Goal: Navigation & Orientation: Find specific page/section

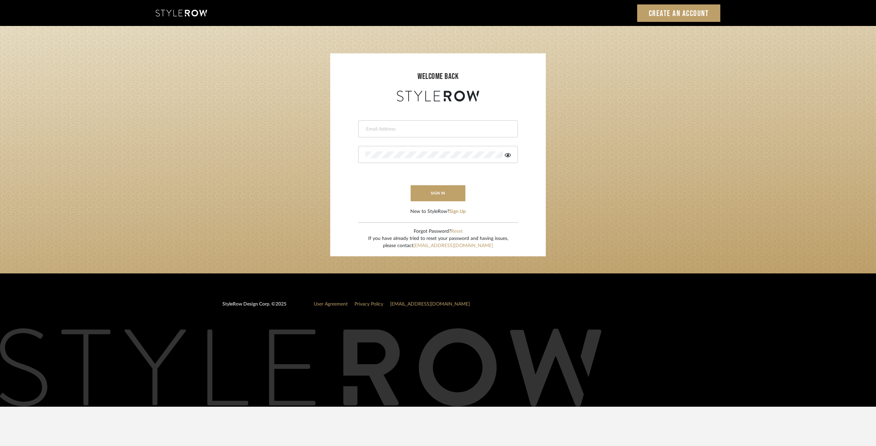
drag, startPoint x: 405, startPoint y: 130, endPoint x: 408, endPoint y: 131, distance: 3.6
click at [405, 130] on input "email" at bounding box center [436, 129] width 143 height 7
type input "[PERSON_NAME][EMAIL_ADDRESS][DOMAIN_NAME]"
click at [437, 194] on button "sign in" at bounding box center [438, 193] width 55 height 16
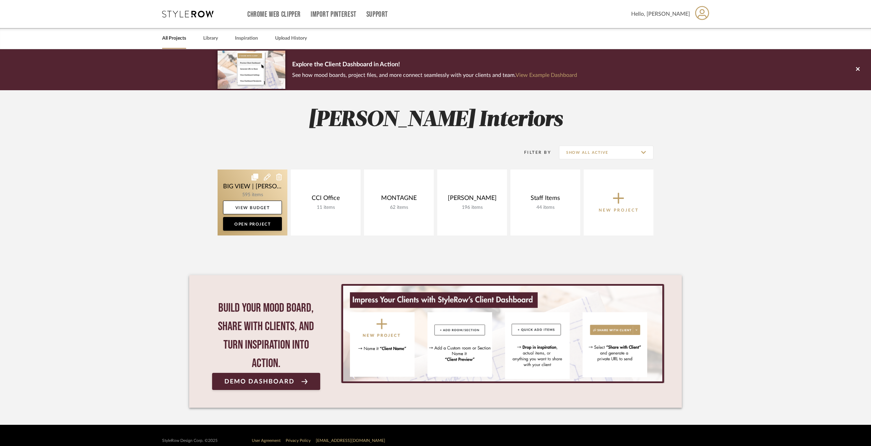
click at [228, 187] on link at bounding box center [253, 203] width 70 height 66
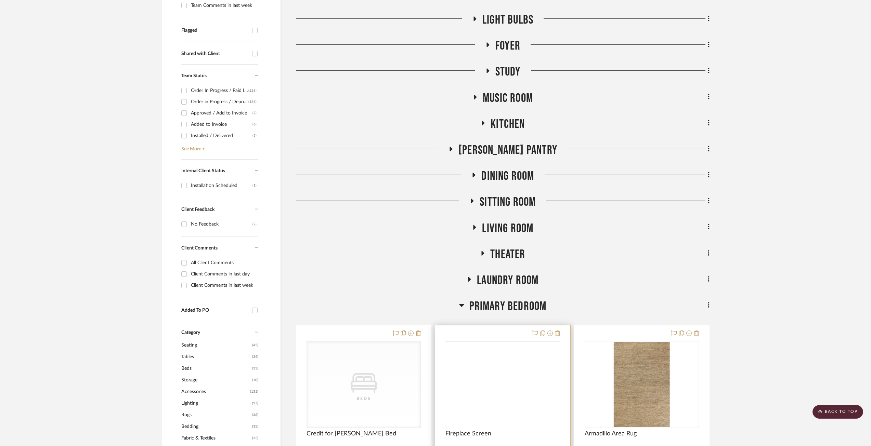
scroll to position [255, 0]
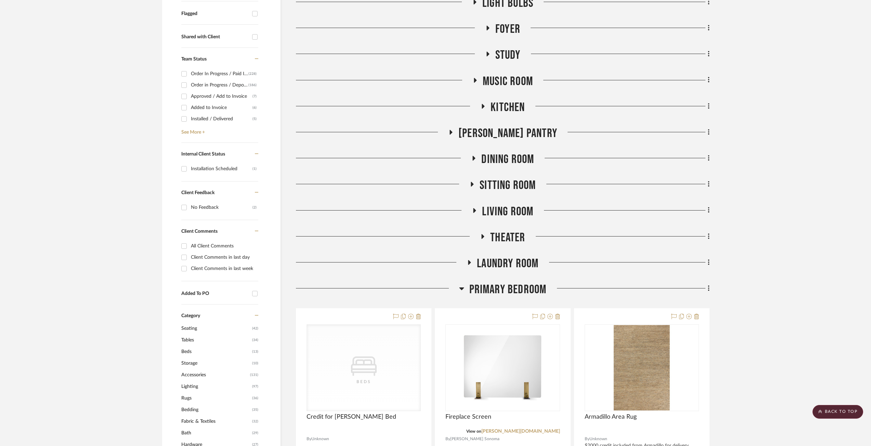
click at [462, 290] on icon at bounding box center [461, 289] width 5 height 8
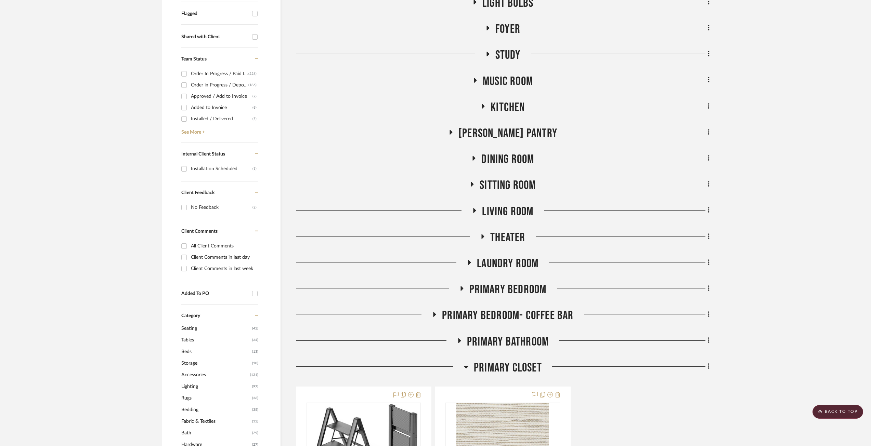
click at [464, 365] on icon at bounding box center [466, 367] width 5 height 8
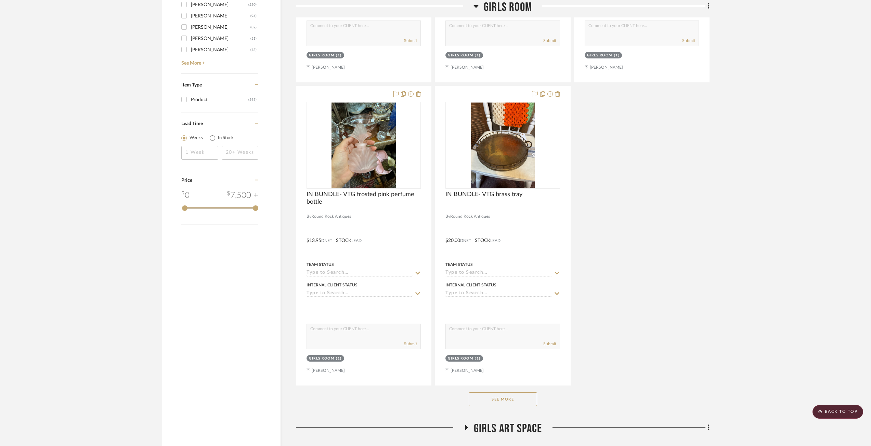
scroll to position [1315, 0]
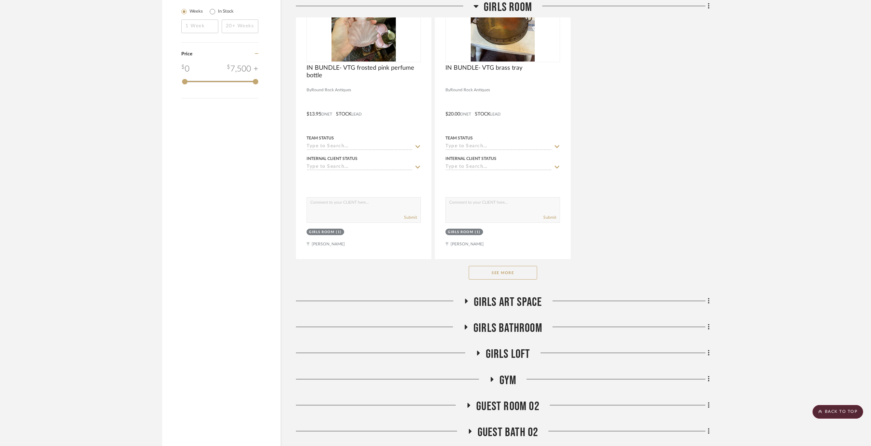
click at [519, 275] on button "See More" at bounding box center [503, 273] width 68 height 14
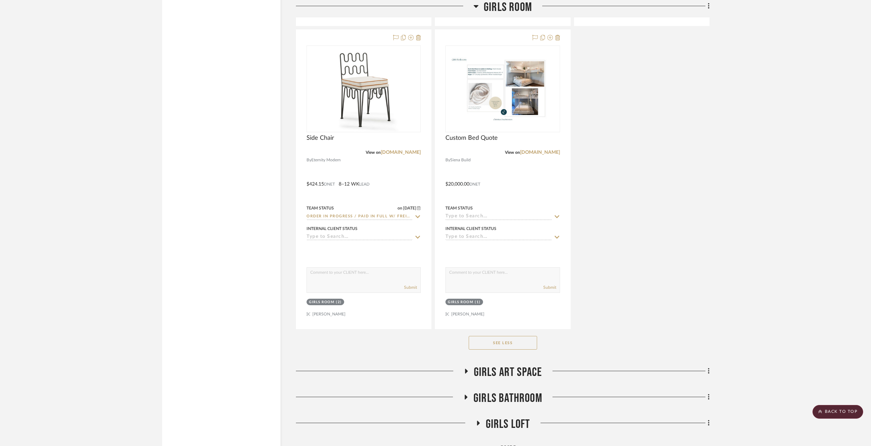
scroll to position [6002, 0]
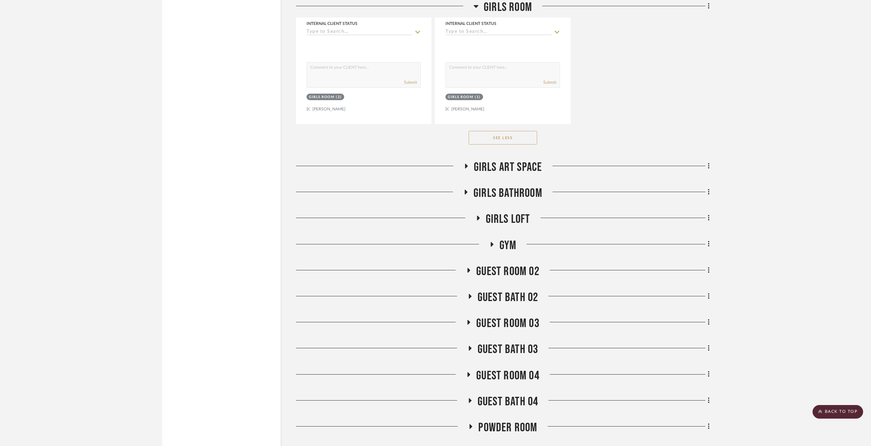
click at [467, 194] on icon at bounding box center [466, 192] width 8 height 5
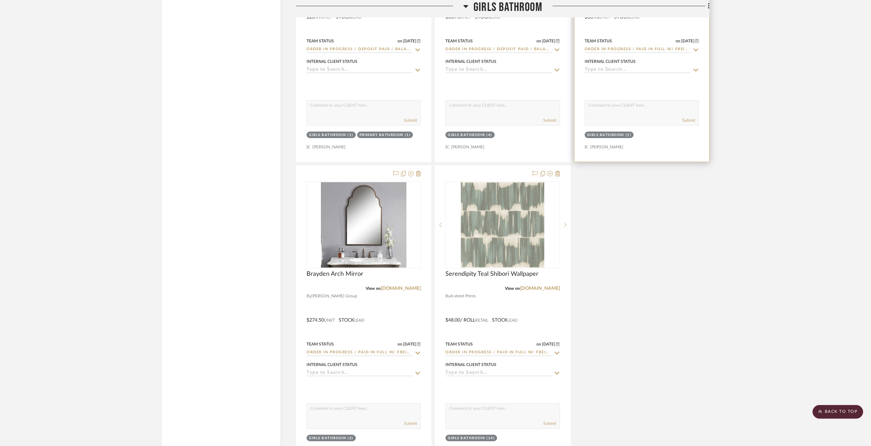
scroll to position [6721, 0]
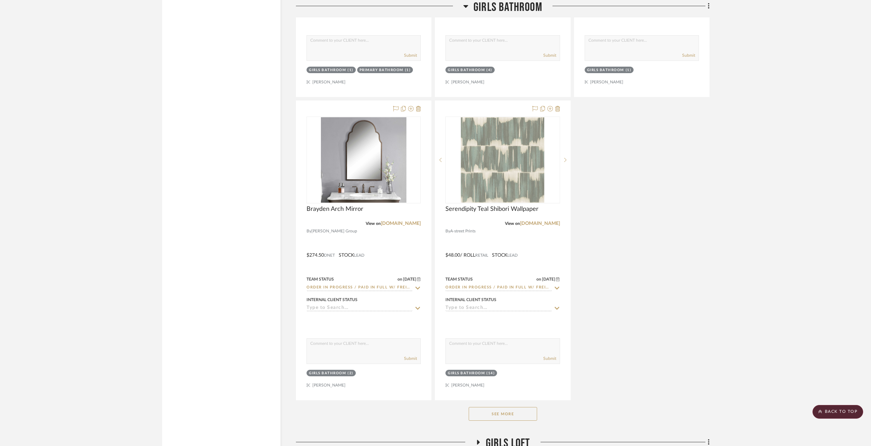
click at [497, 421] on button "See More" at bounding box center [503, 414] width 68 height 14
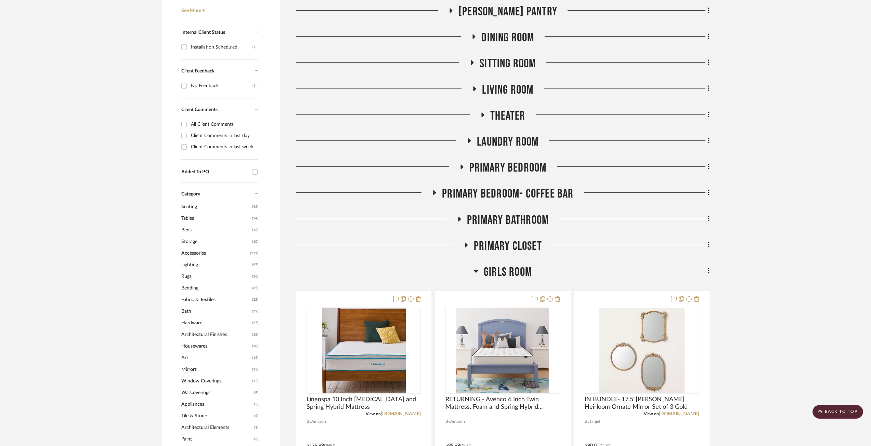
scroll to position [357, 0]
